Goal: Task Accomplishment & Management: Use online tool/utility

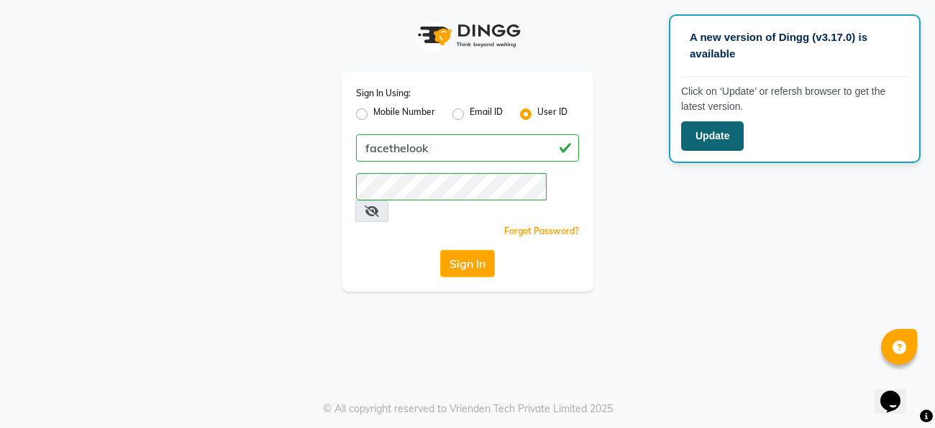
click at [697, 129] on button "Update" at bounding box center [712, 135] width 63 height 29
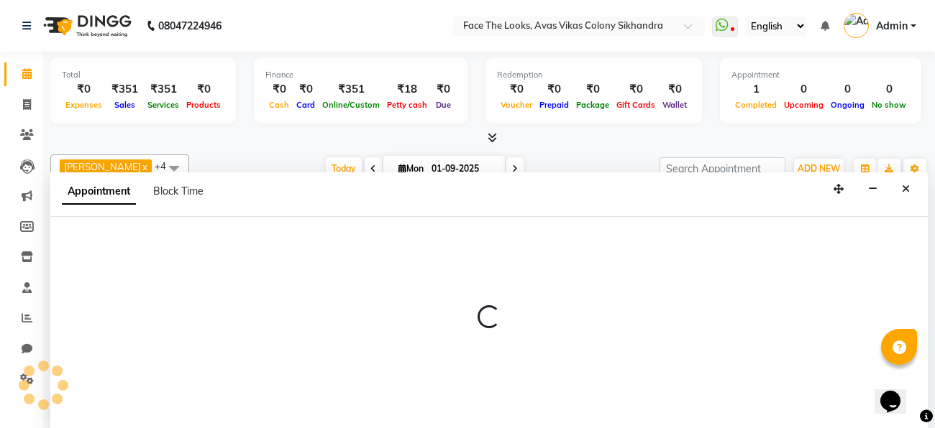
select select "83825"
select select "tentative"
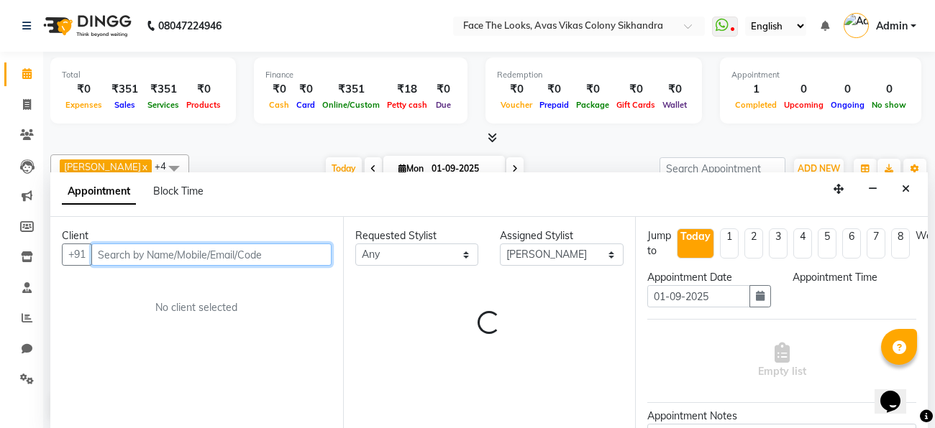
select select "1140"
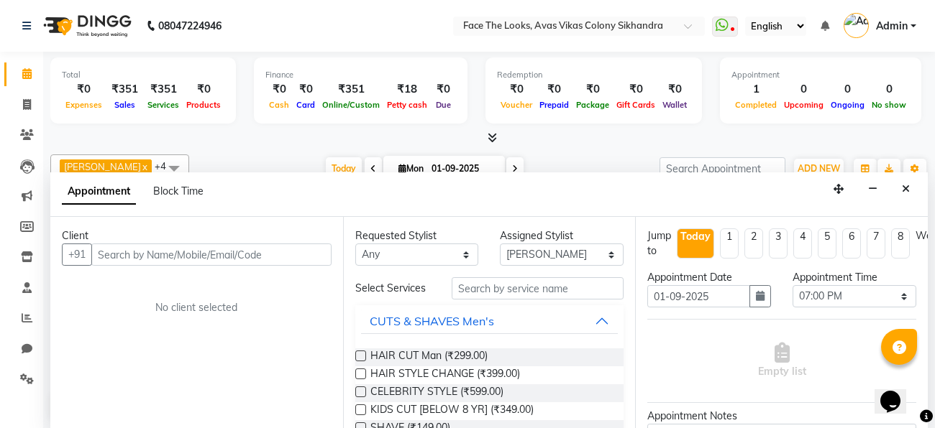
click at [239, 196] on div "Appointment Block Time" at bounding box center [488, 195] width 877 height 45
click at [868, 188] on icon "button" at bounding box center [872, 189] width 9 height 10
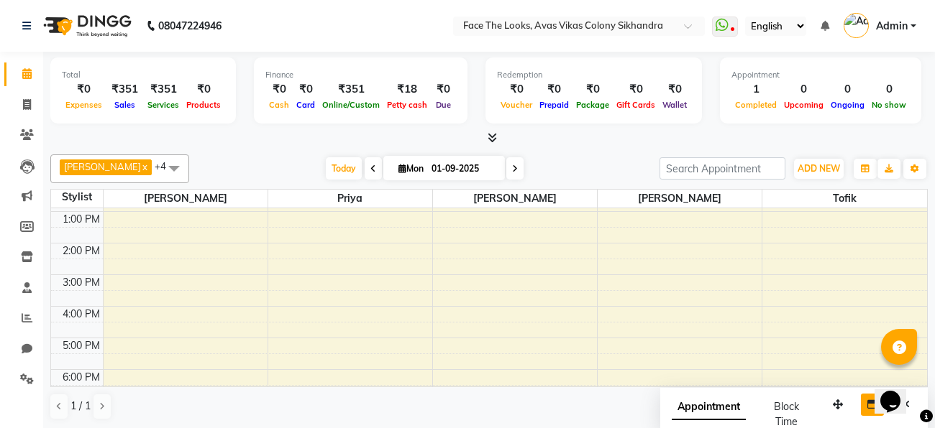
click at [669, 134] on div at bounding box center [488, 138] width 877 height 15
click at [29, 109] on icon at bounding box center [27, 104] width 8 height 11
select select "service"
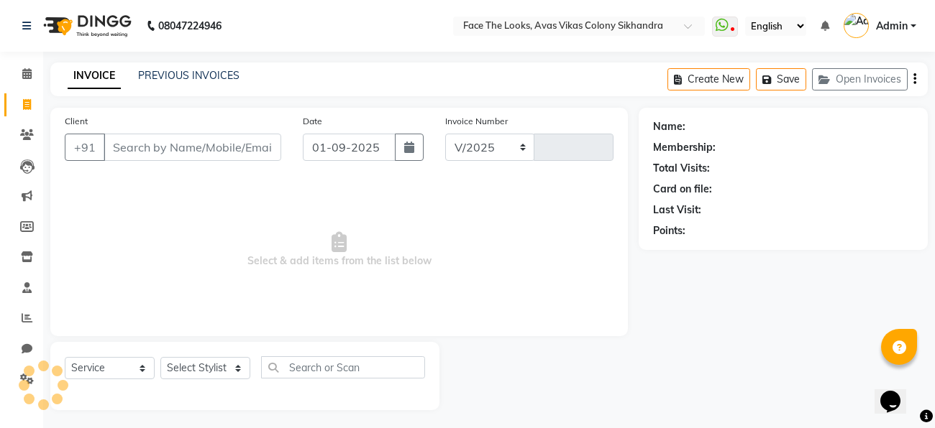
select select "8471"
type input "0190"
click at [161, 153] on input "Client" at bounding box center [193, 147] width 178 height 27
click at [153, 78] on link "PREVIOUS INVOICES" at bounding box center [188, 75] width 101 height 13
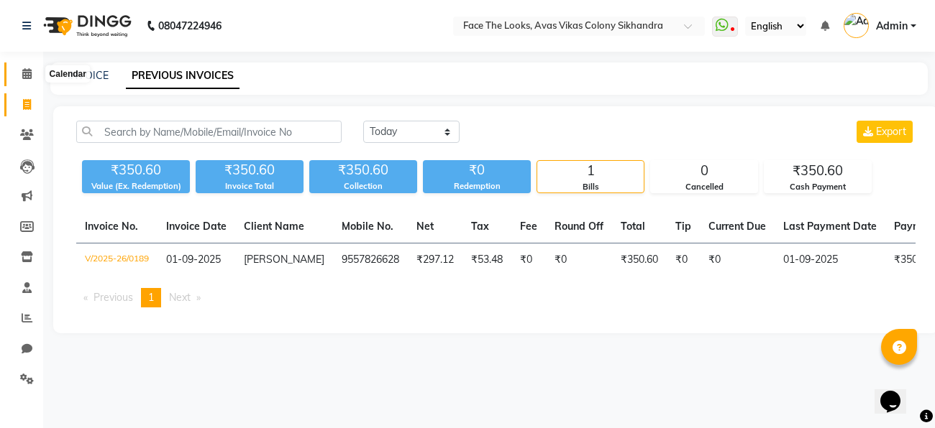
click at [24, 72] on icon at bounding box center [26, 73] width 9 height 11
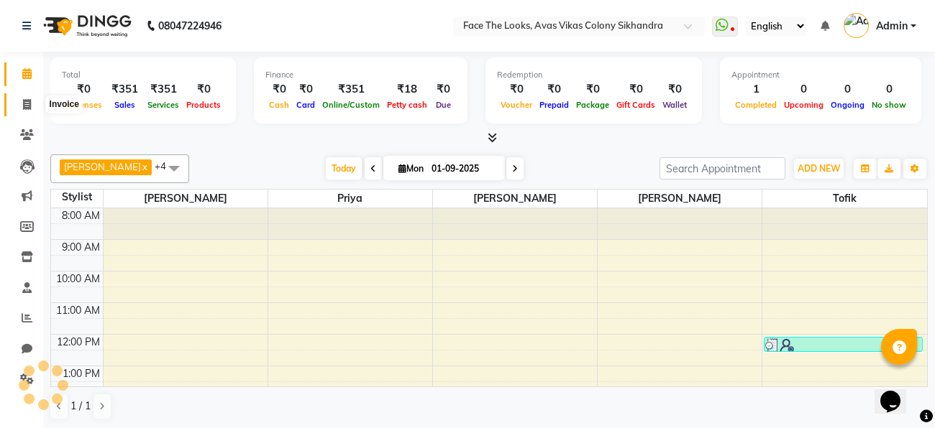
click at [25, 97] on span at bounding box center [26, 105] width 25 height 17
select select "service"
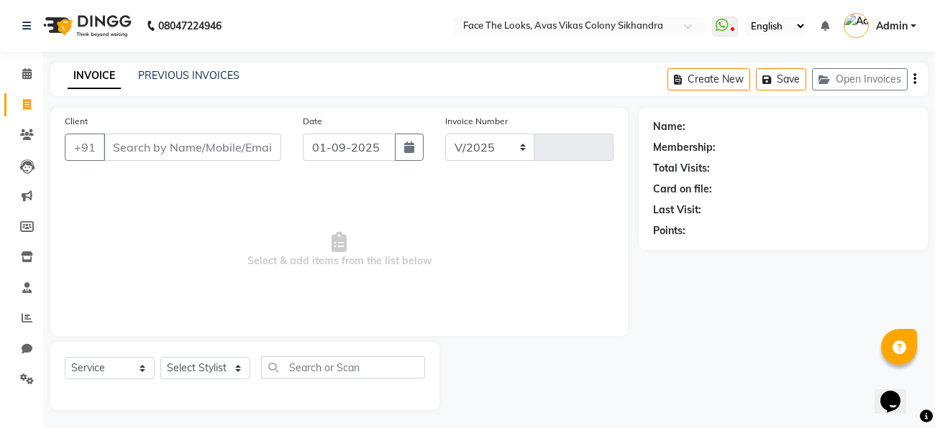
select select "8471"
type input "0190"
click at [147, 148] on input "Client" at bounding box center [193, 147] width 178 height 27
type input "8979399174"
click at [259, 154] on span "Add Client" at bounding box center [244, 147] width 57 height 14
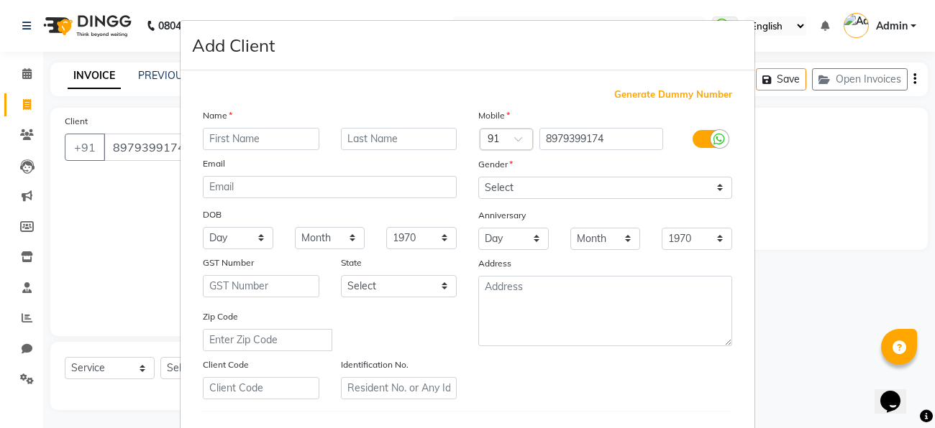
click at [251, 138] on input "text" at bounding box center [261, 139] width 116 height 22
type input "[PERSON_NAME]"
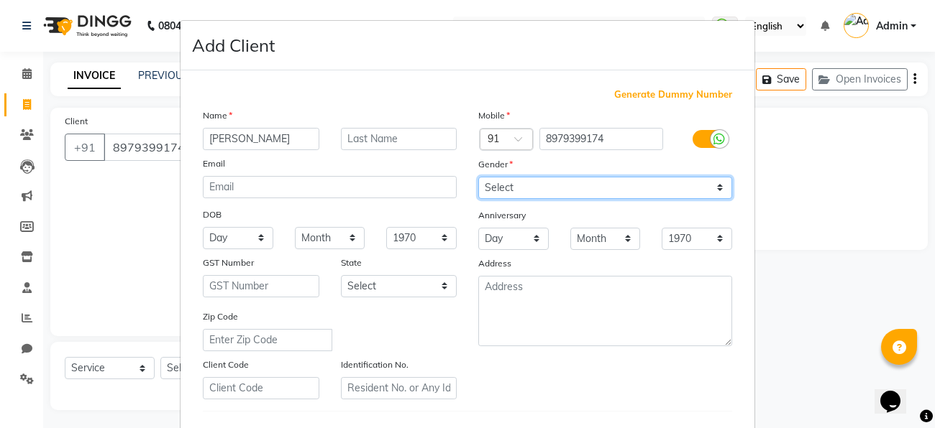
click at [648, 198] on select "Select [DEMOGRAPHIC_DATA] [DEMOGRAPHIC_DATA] Other Prefer Not To Say" at bounding box center [605, 188] width 254 height 22
select select "[DEMOGRAPHIC_DATA]"
click at [478, 177] on select "Select [DEMOGRAPHIC_DATA] [DEMOGRAPHIC_DATA] Other Prefer Not To Say" at bounding box center [605, 188] width 254 height 22
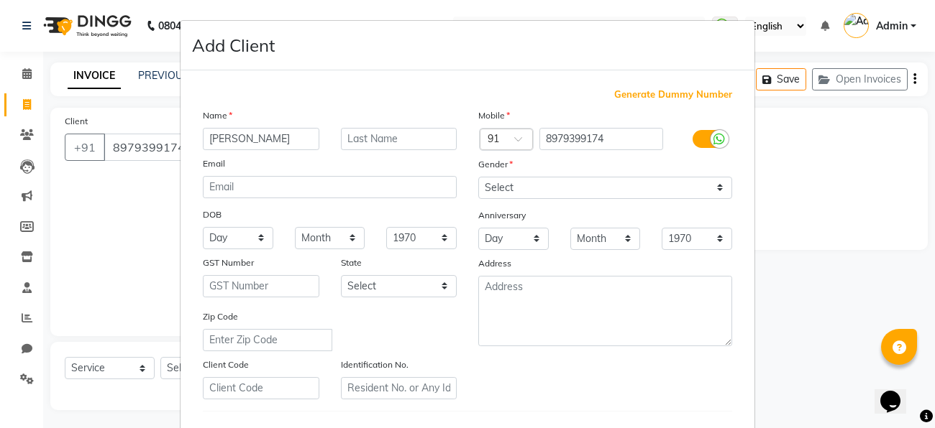
click at [555, 375] on div "Mobile Country Code × 91 8979399174 Gender Select [DEMOGRAPHIC_DATA] [DEMOGRAPH…" at bounding box center [604, 254] width 275 height 292
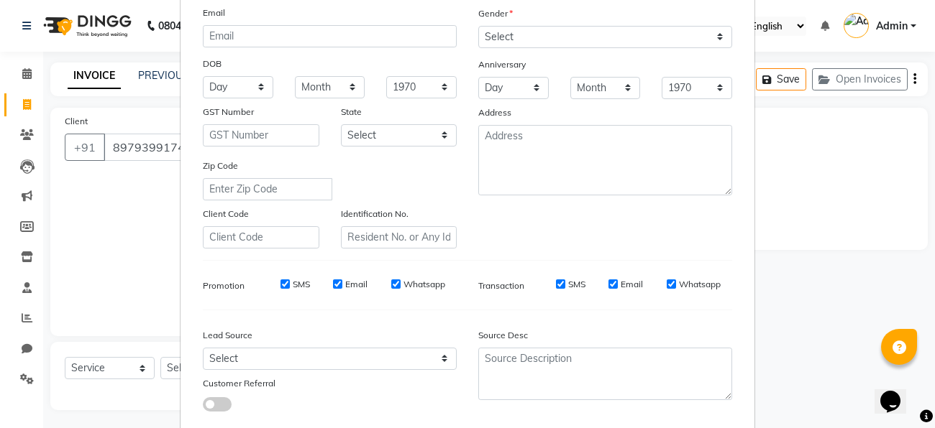
scroll to position [240, 0]
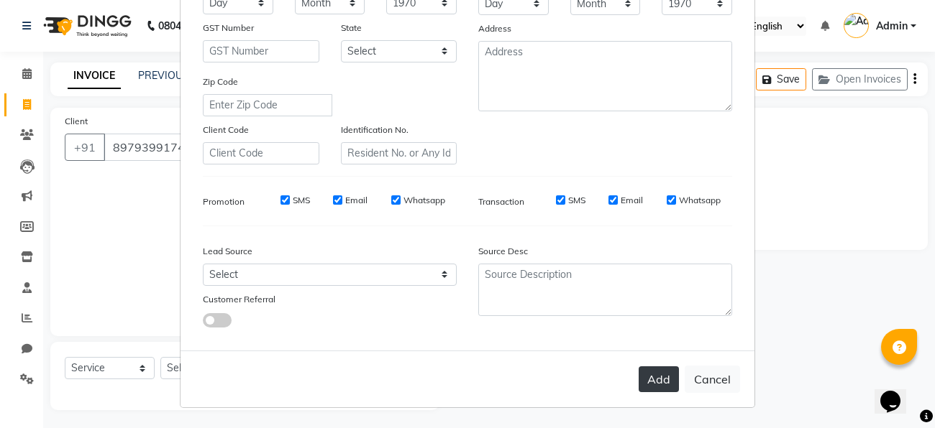
click at [651, 384] on button "Add" at bounding box center [658, 380] width 40 height 26
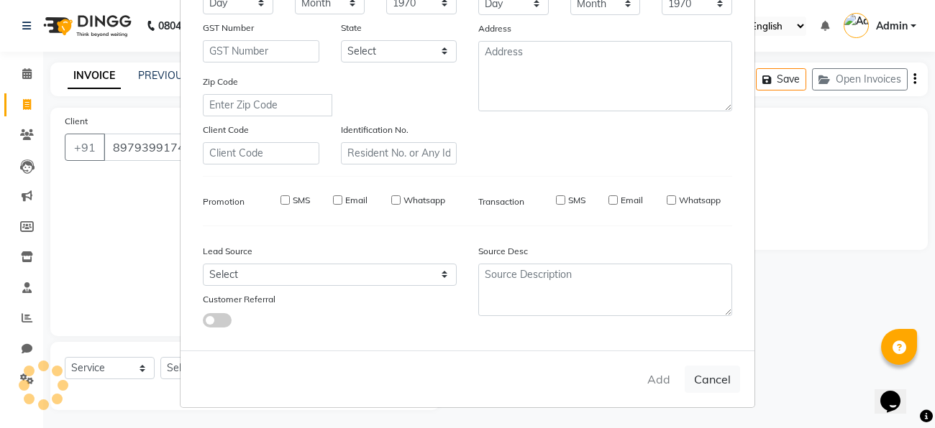
select select
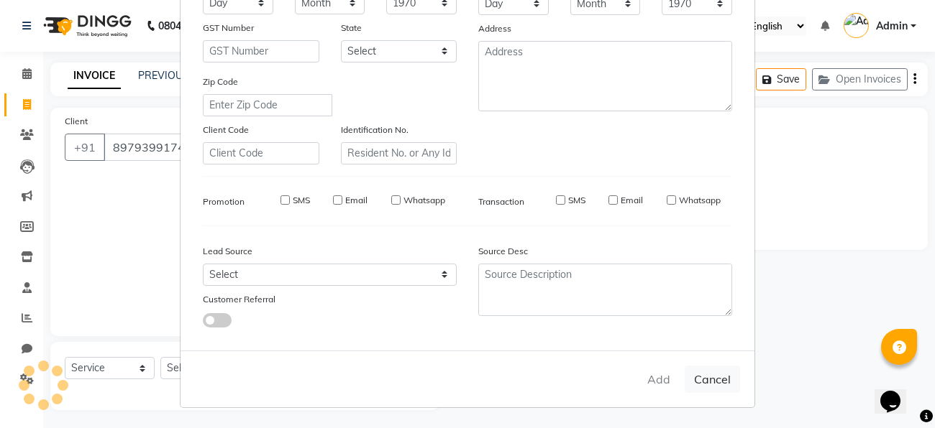
select select
checkbox input "false"
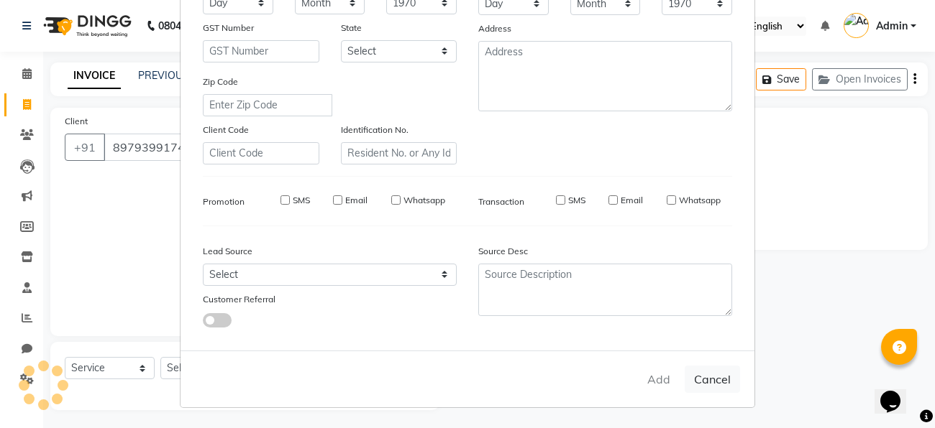
checkbox input "false"
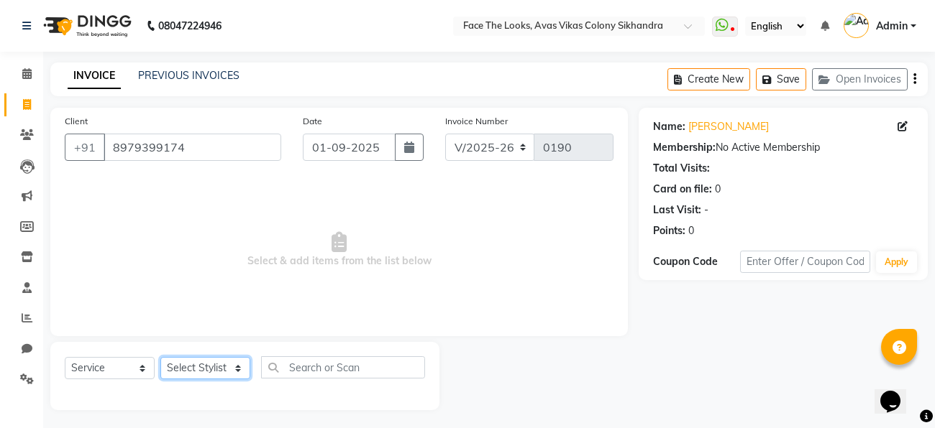
click at [193, 371] on select "Select Stylist [PERSON_NAME] Priya [PERSON_NAME] [PERSON_NAME]" at bounding box center [205, 368] width 90 height 22
select select "82659"
click at [160, 358] on select "Select Stylist [PERSON_NAME] Priya [PERSON_NAME] [PERSON_NAME]" at bounding box center [205, 368] width 90 height 22
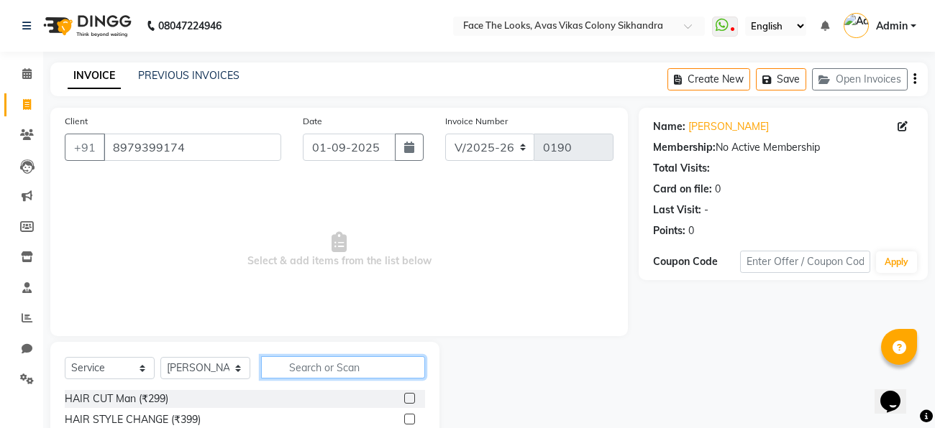
click at [338, 369] on input "text" at bounding box center [343, 368] width 164 height 22
type input "upper"
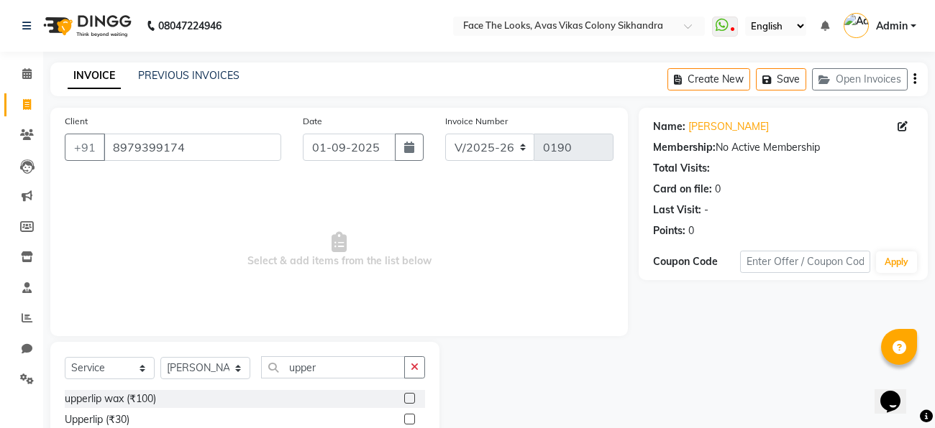
click at [413, 400] on label at bounding box center [409, 398] width 11 height 11
click at [413, 400] on input "checkbox" at bounding box center [408, 399] width 9 height 9
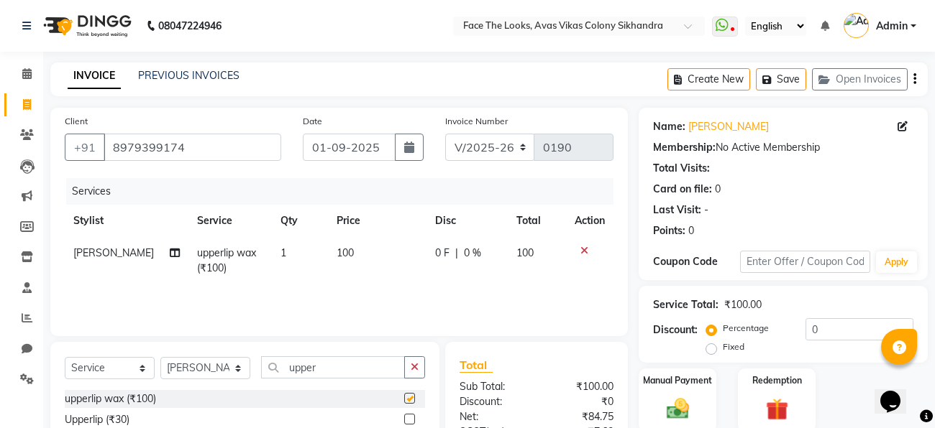
checkbox input "false"
click at [847, 327] on input "0" at bounding box center [859, 329] width 108 height 22
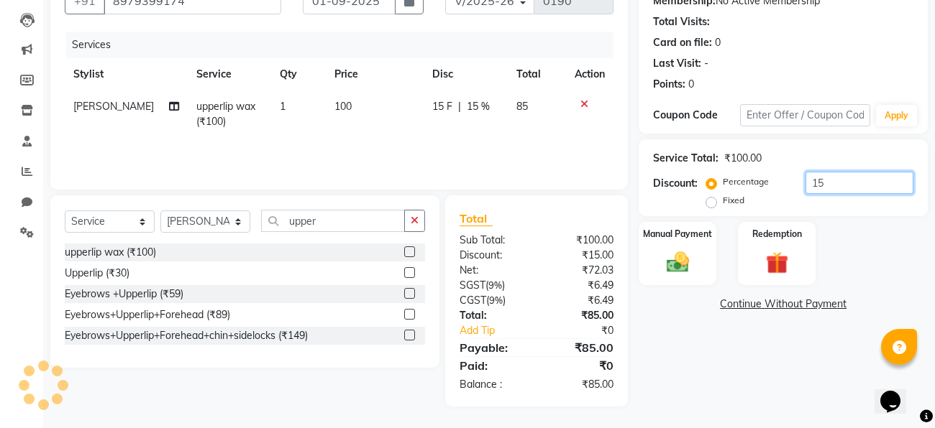
type input "1"
type input "2"
type input "30"
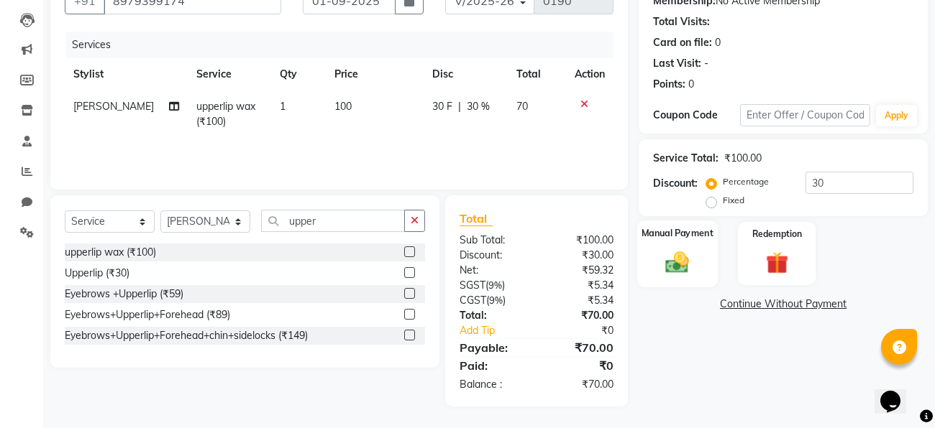
click at [659, 249] on img at bounding box center [677, 262] width 38 height 27
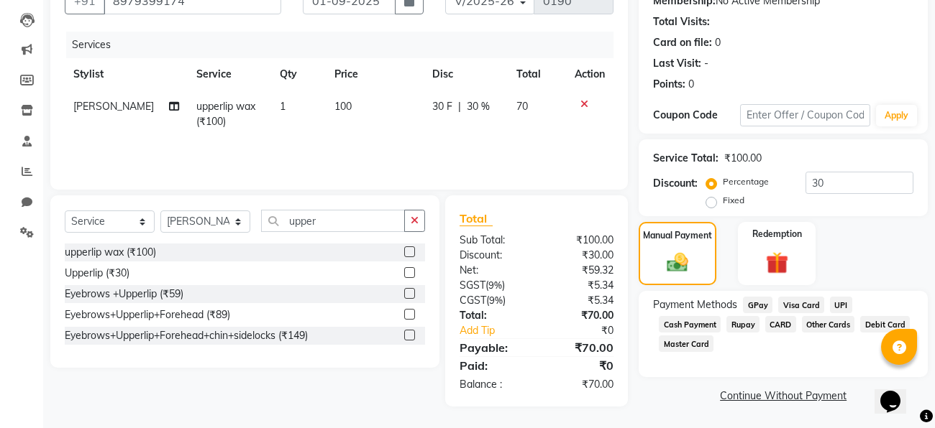
click at [710, 325] on span "Cash Payment" at bounding box center [689, 324] width 62 height 17
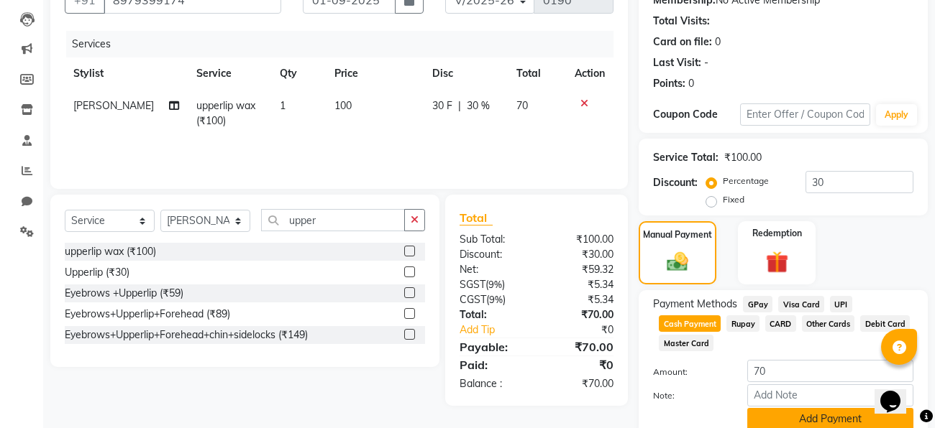
click at [804, 426] on button "Add Payment" at bounding box center [830, 419] width 166 height 22
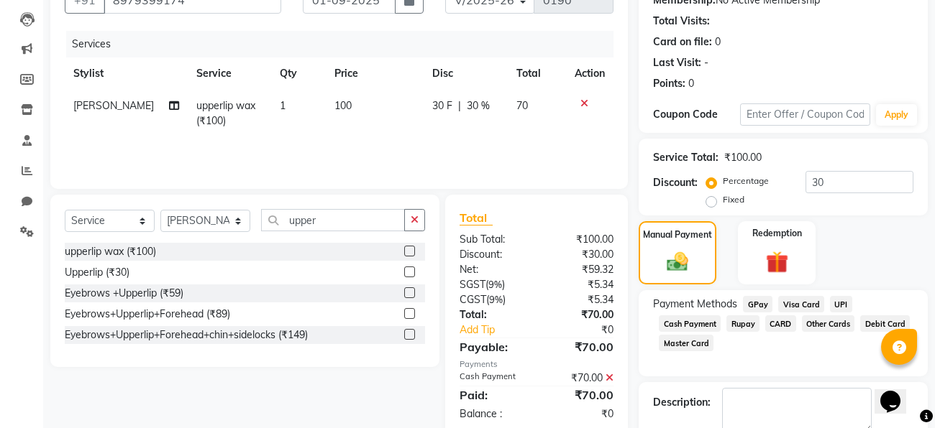
scroll to position [227, 0]
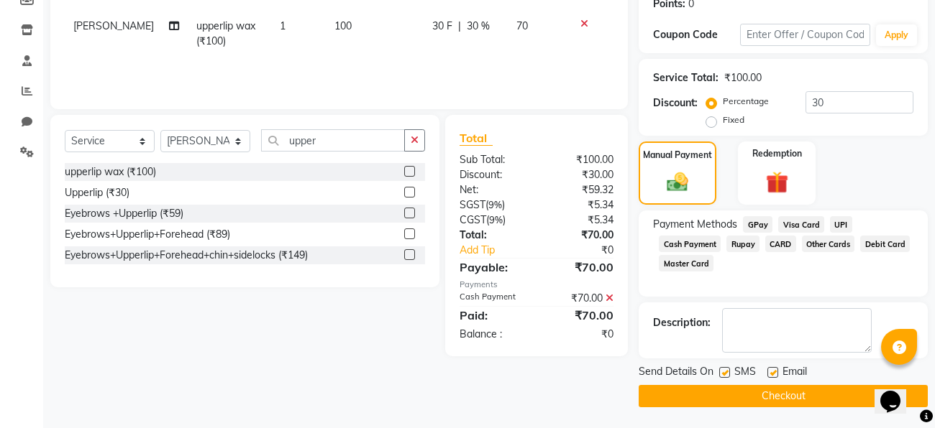
click at [753, 403] on button "Checkout" at bounding box center [782, 396] width 289 height 22
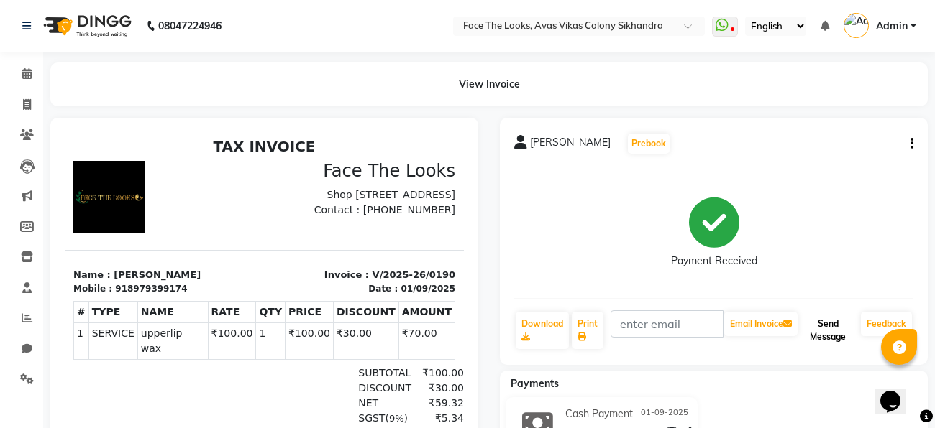
click at [825, 327] on button "Send Message" at bounding box center [827, 330] width 55 height 37
